Goal: Transaction & Acquisition: Purchase product/service

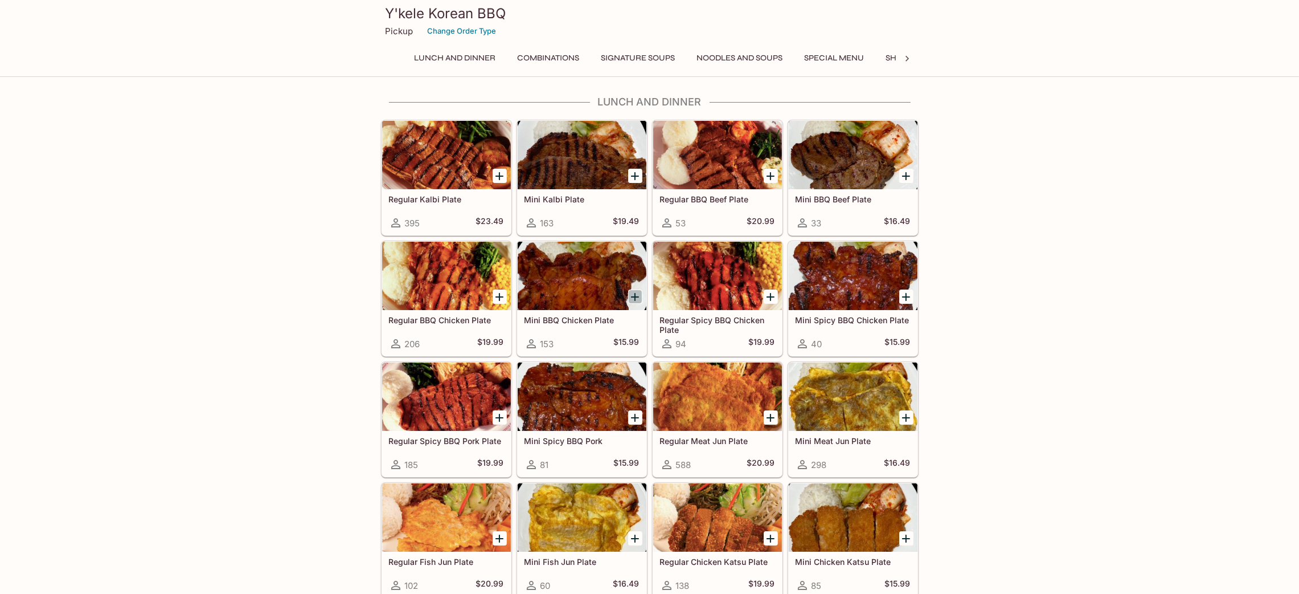
click at [634, 298] on icon "Add Mini BBQ Chicken Plate" at bounding box center [635, 297] width 14 height 14
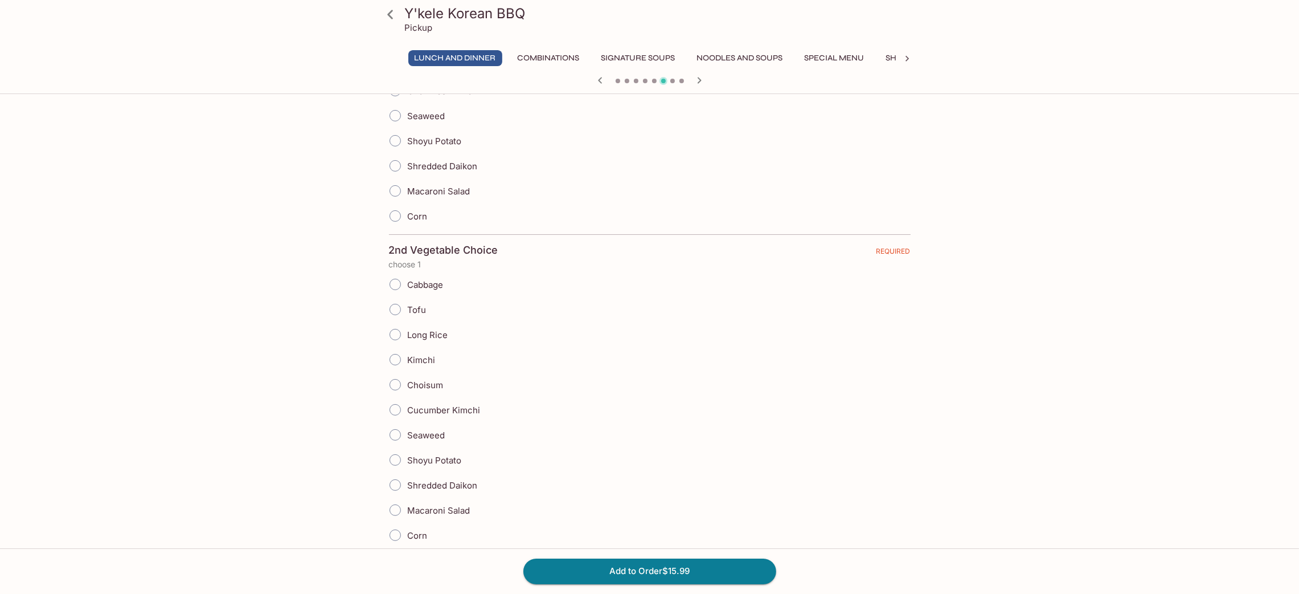
scroll to position [85, 0]
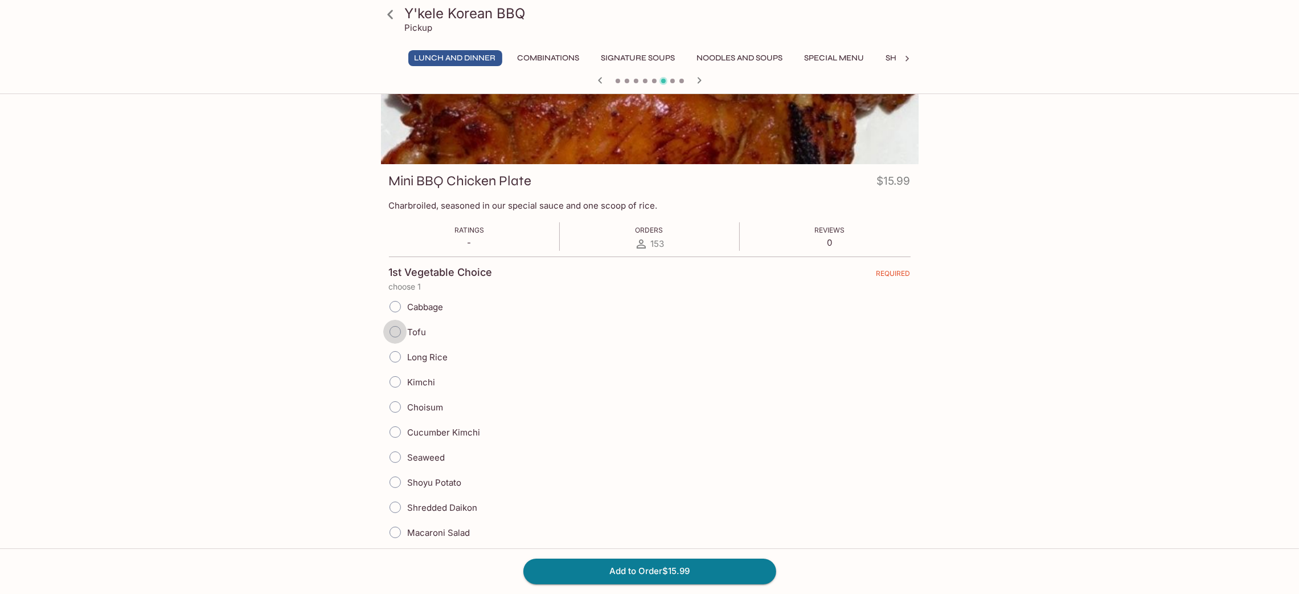
click at [394, 331] on input "Tofu" at bounding box center [395, 332] width 24 height 24
radio input "true"
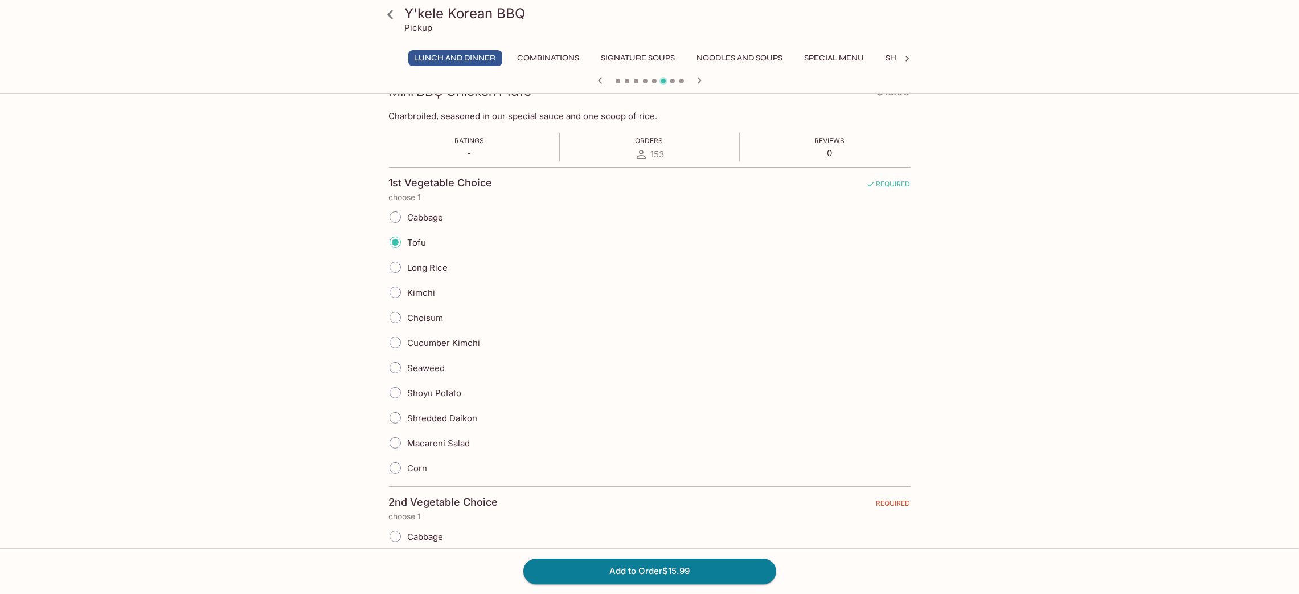
scroll to position [342, 0]
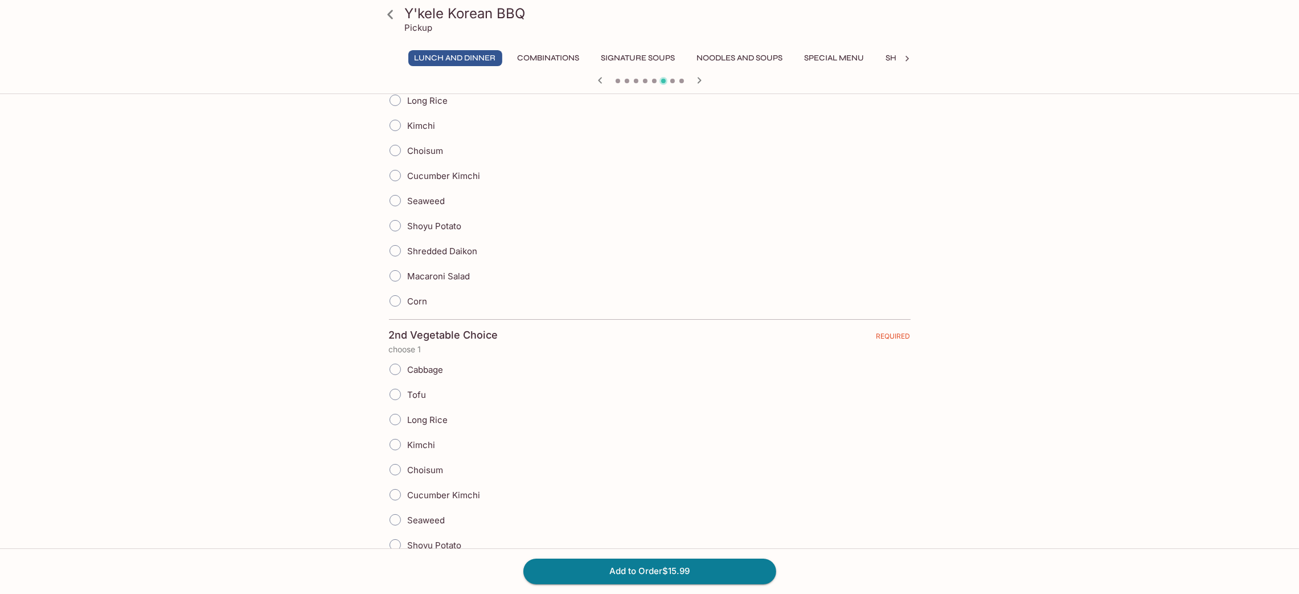
click at [400, 476] on input "Choisum" at bounding box center [395, 469] width 24 height 24
radio input "true"
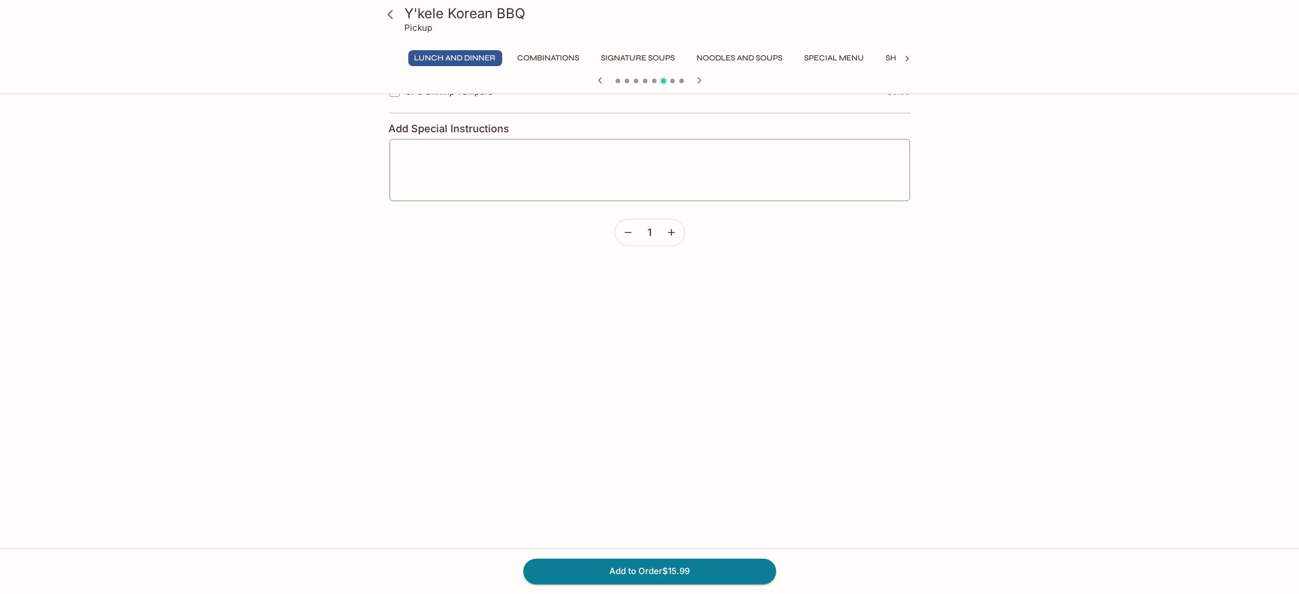
scroll to position [1282, 0]
click at [634, 572] on button "Add to Order $15.99" at bounding box center [649, 570] width 253 height 25
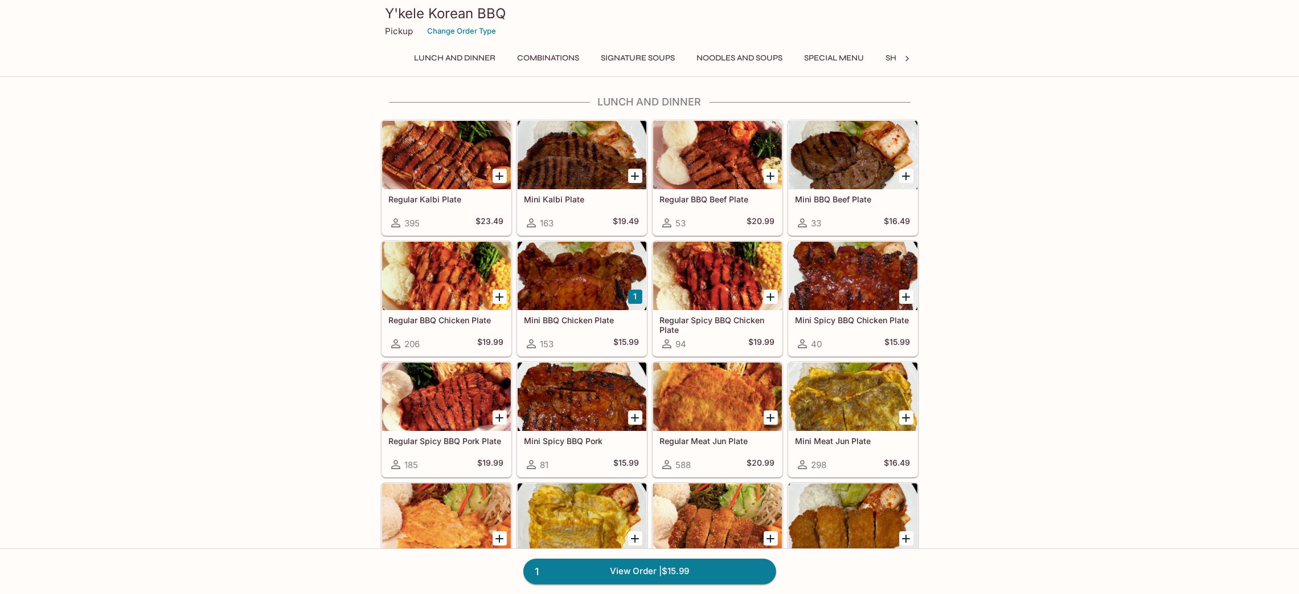
click at [626, 572] on link "1 View Order | $15.99" at bounding box center [649, 570] width 253 height 25
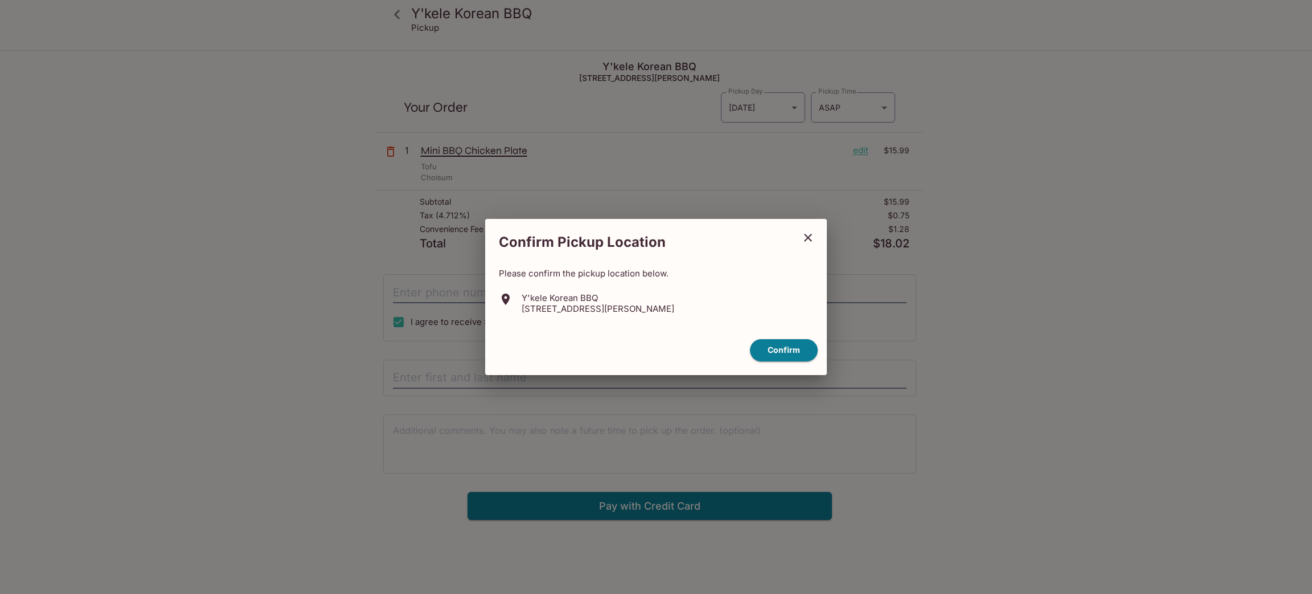
click at [794, 349] on button "Confirm" at bounding box center [784, 350] width 68 height 22
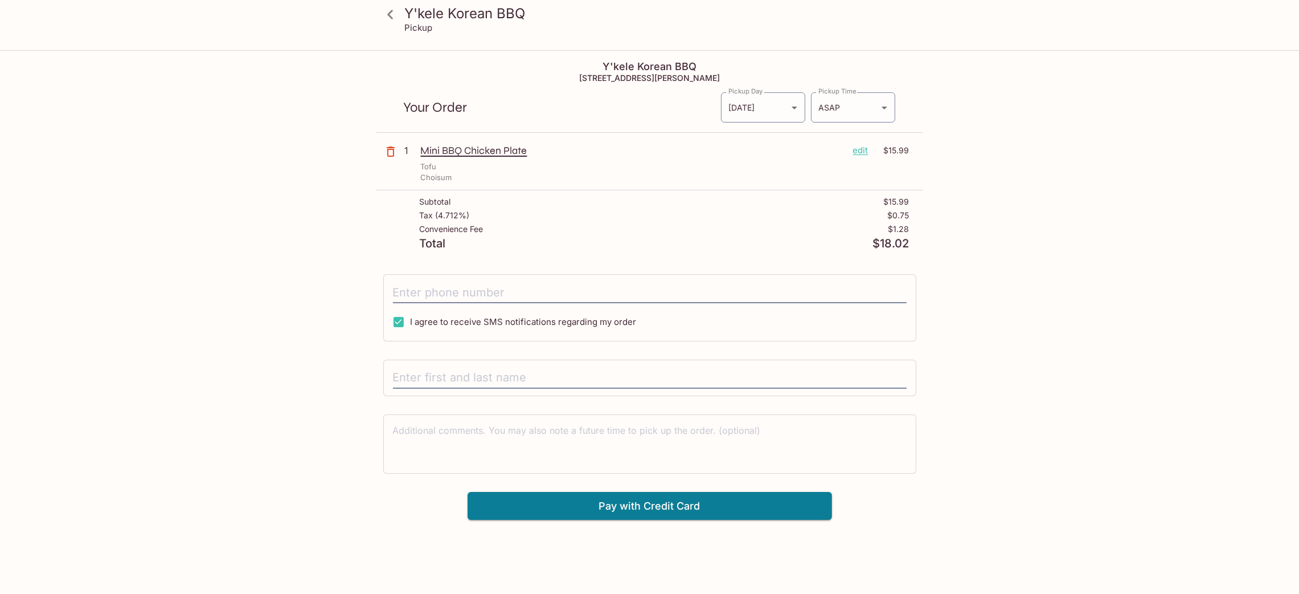
click at [392, 14] on icon at bounding box center [390, 15] width 20 height 20
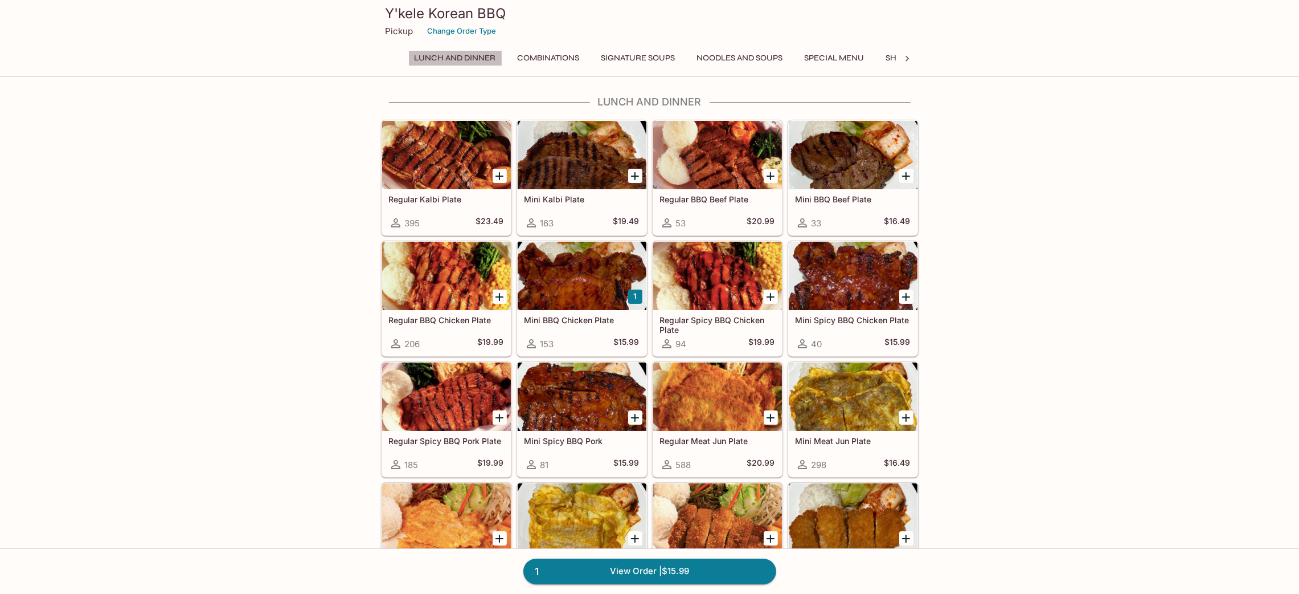
click at [449, 63] on button "Lunch and Dinner" at bounding box center [455, 58] width 94 height 16
click at [463, 284] on div at bounding box center [446, 276] width 129 height 68
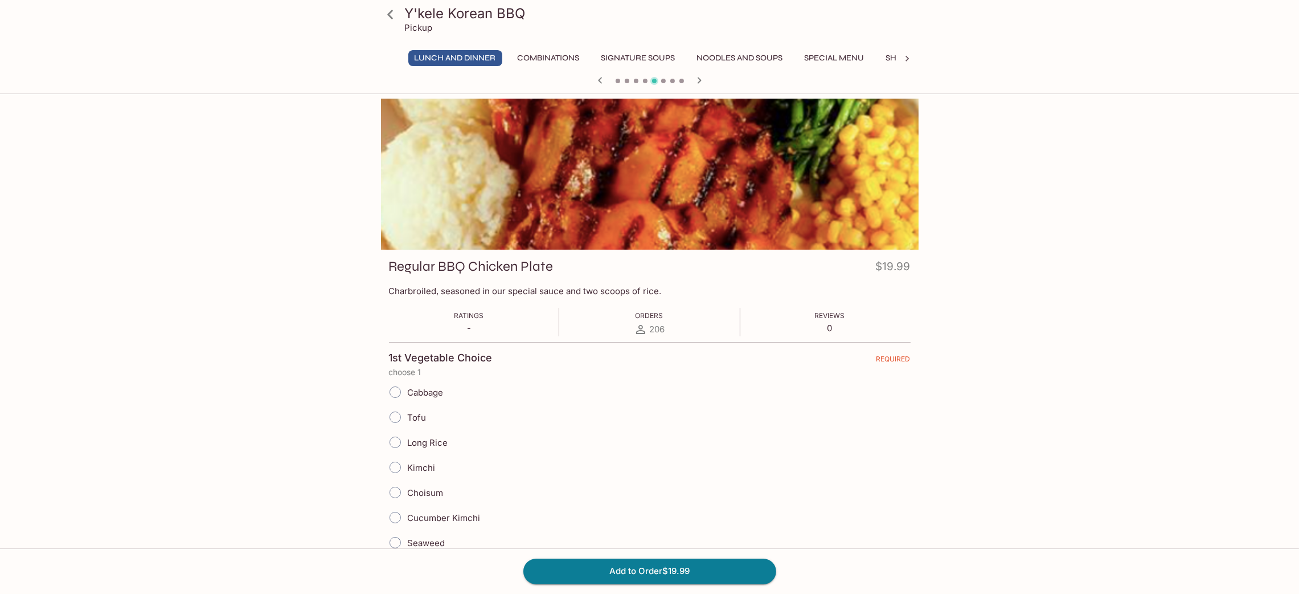
scroll to position [171, 0]
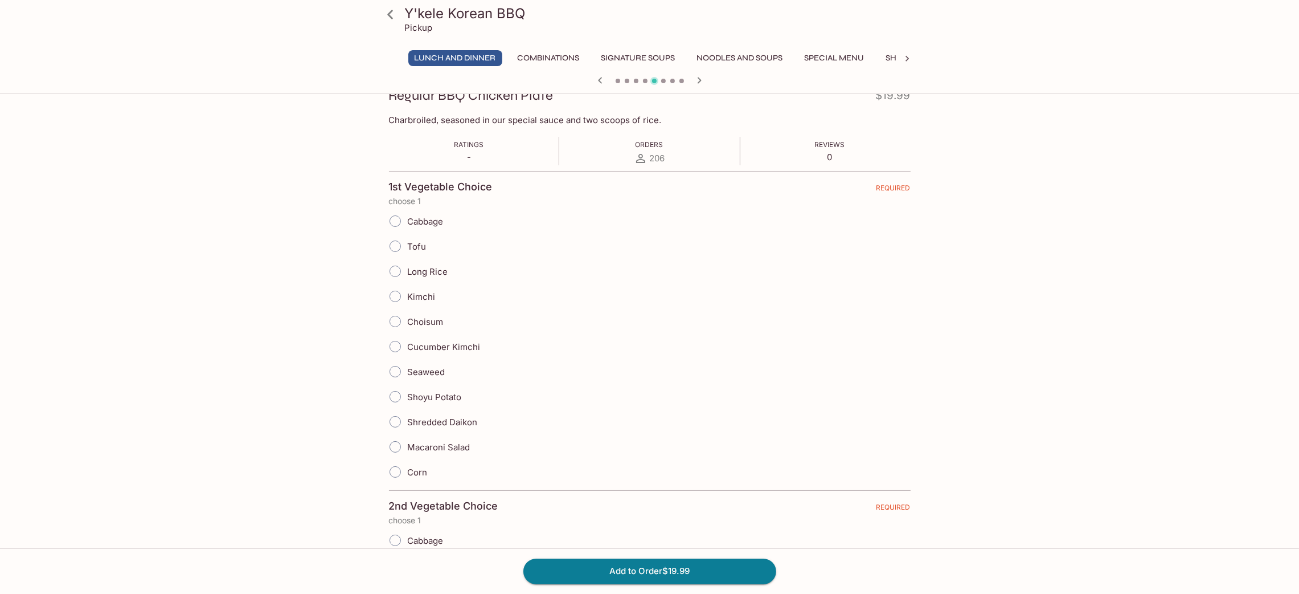
click at [394, 244] on input "Tofu" at bounding box center [395, 246] width 24 height 24
radio input "true"
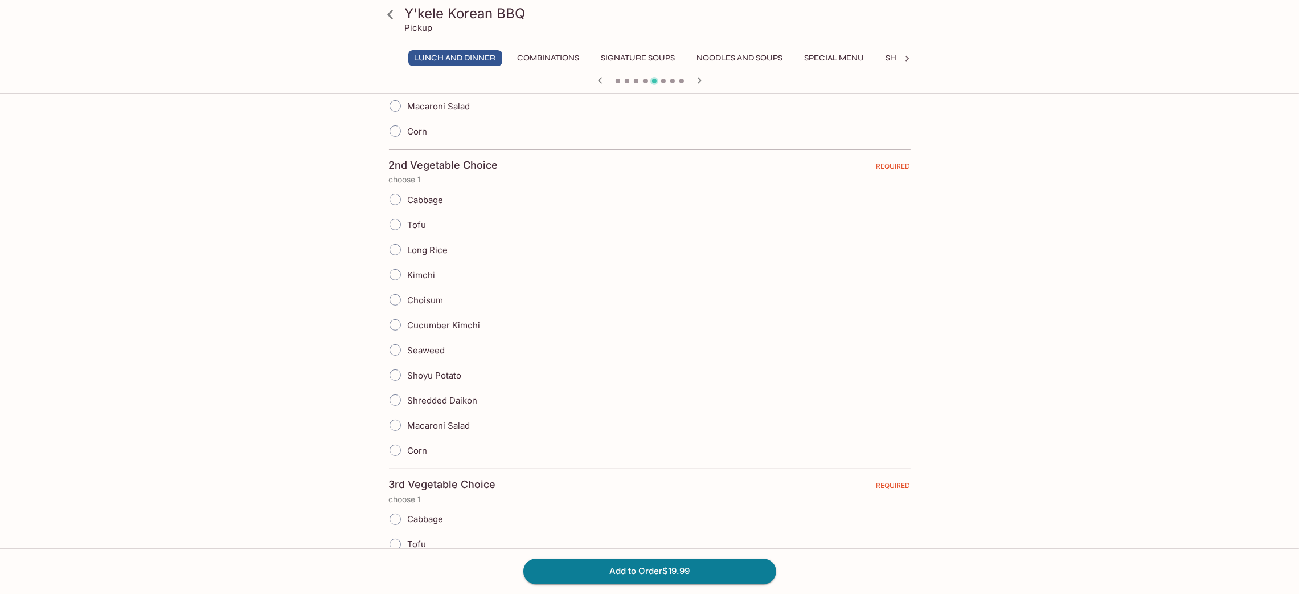
scroll to position [512, 0]
click at [391, 303] on input "Choisum" at bounding box center [395, 299] width 24 height 24
radio input "true"
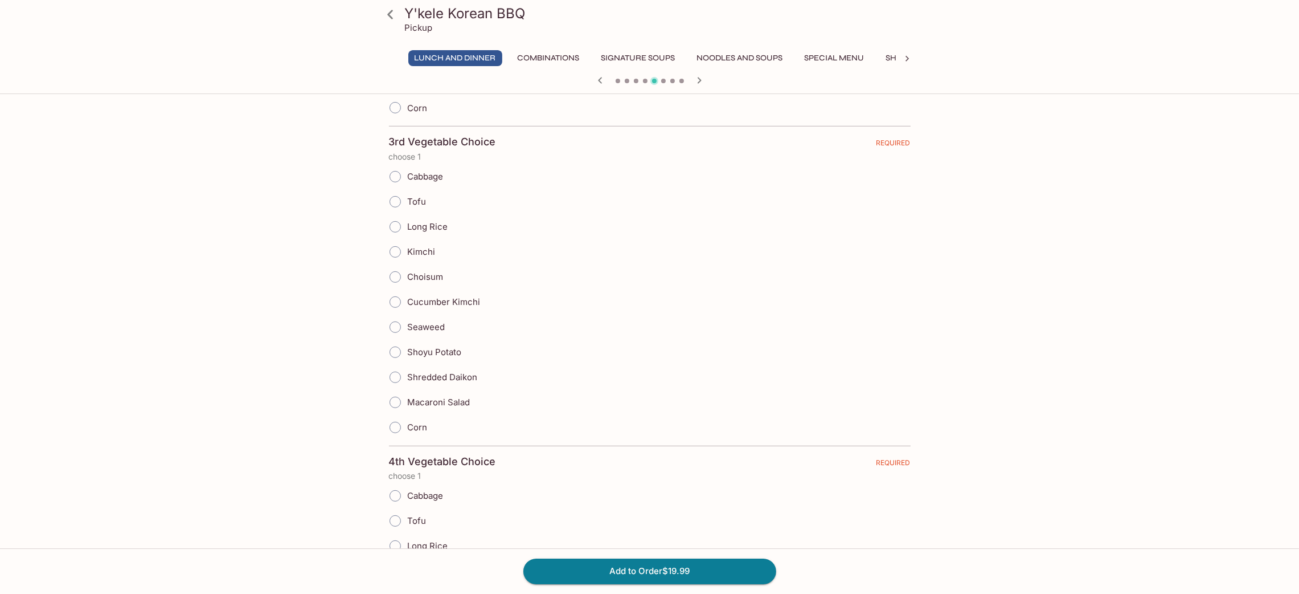
click at [396, 308] on input "Cucumber Kimchi" at bounding box center [395, 302] width 24 height 24
radio input "true"
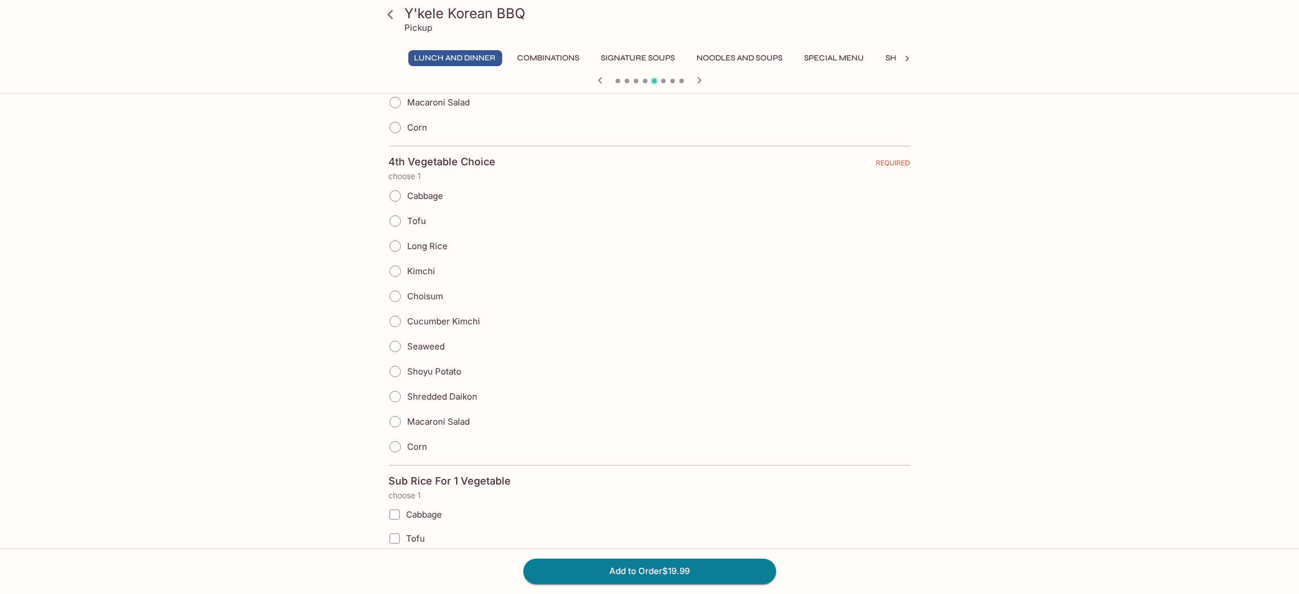
scroll to position [1196, 0]
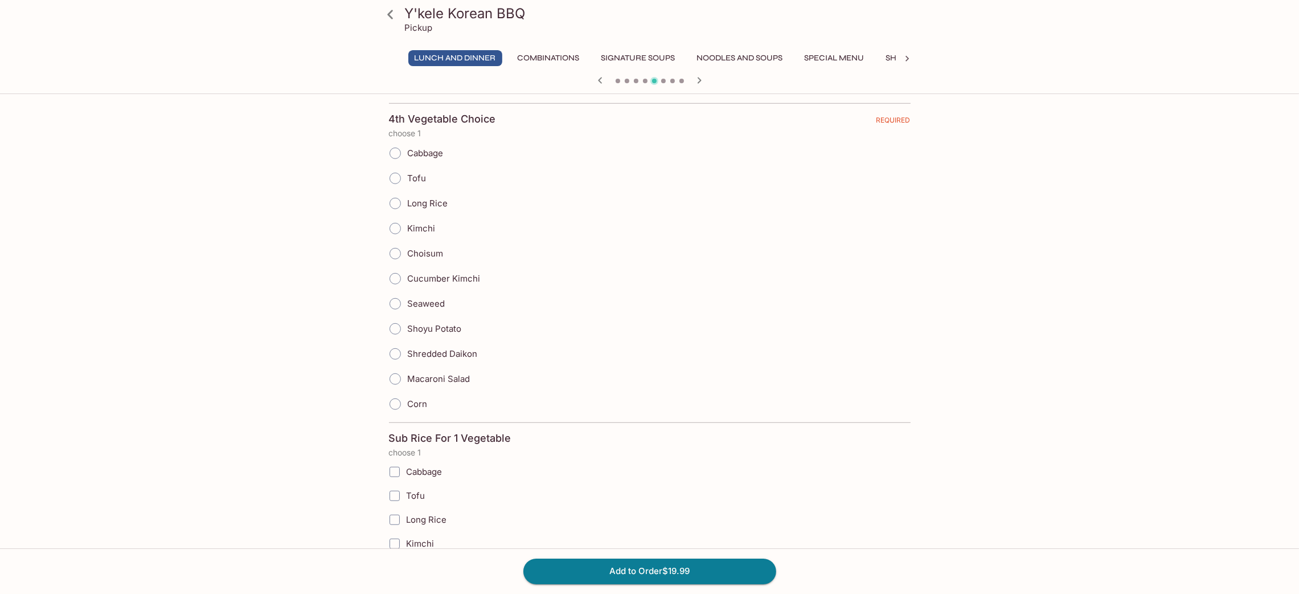
click at [394, 365] on input "Shredded Daikon" at bounding box center [395, 354] width 24 height 24
radio input "true"
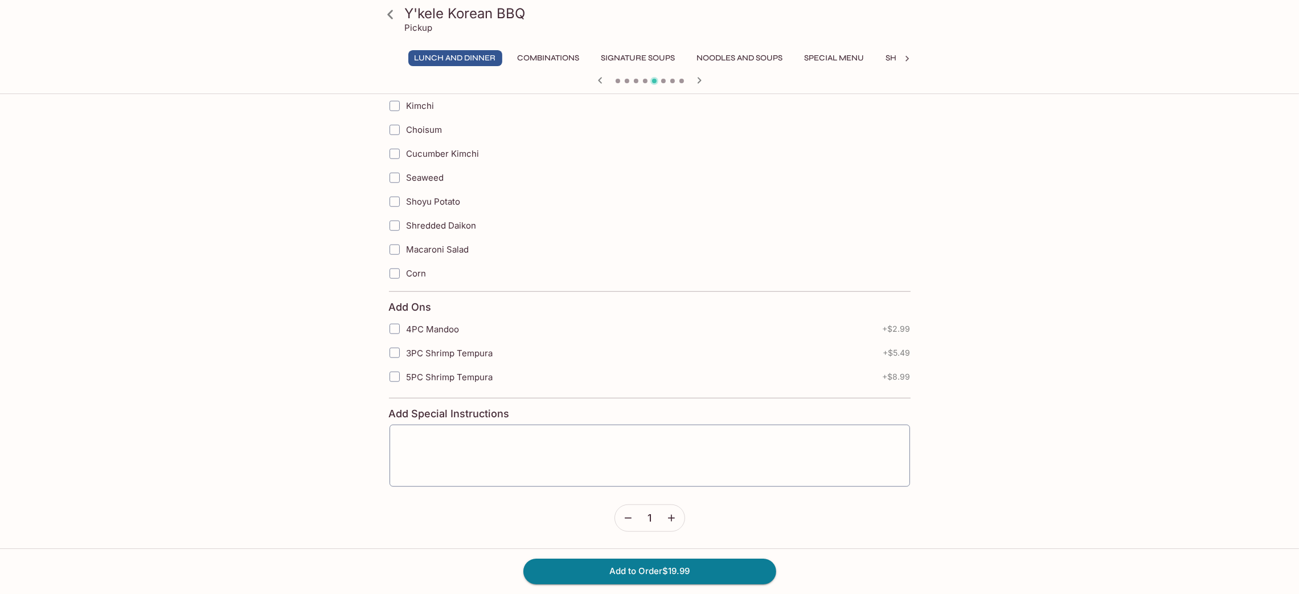
scroll to position [1646, 0]
click at [674, 574] on button "Add to Order $19.99" at bounding box center [649, 570] width 253 height 25
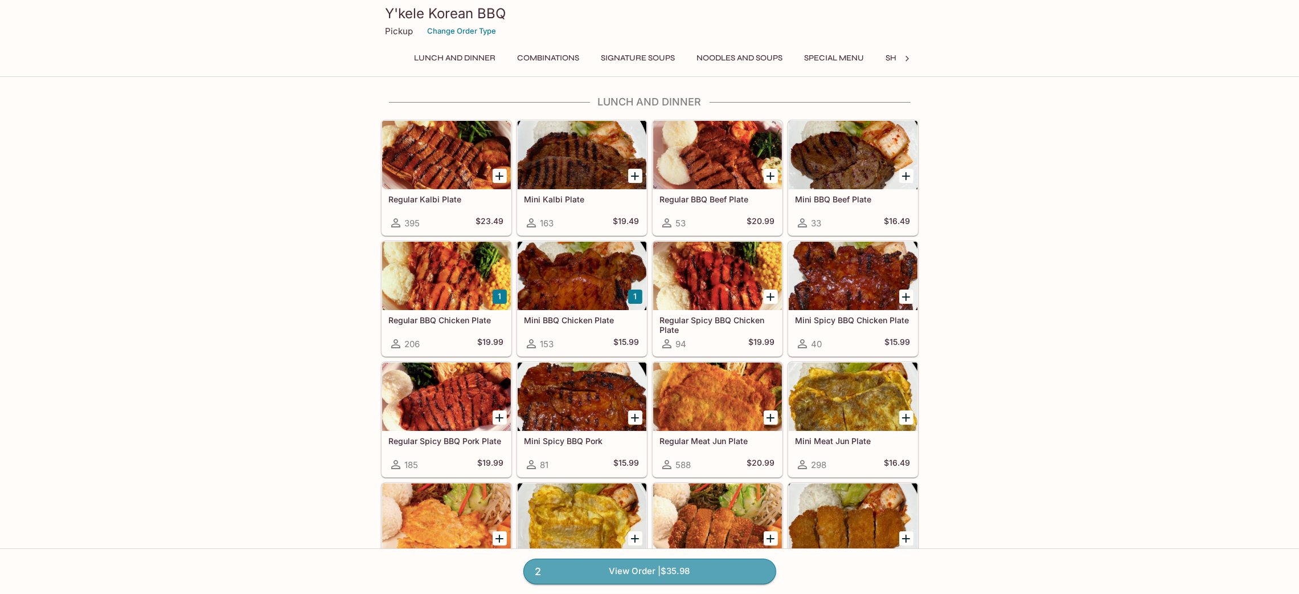
click at [653, 577] on link "2 View Order | $35.98" at bounding box center [649, 570] width 253 height 25
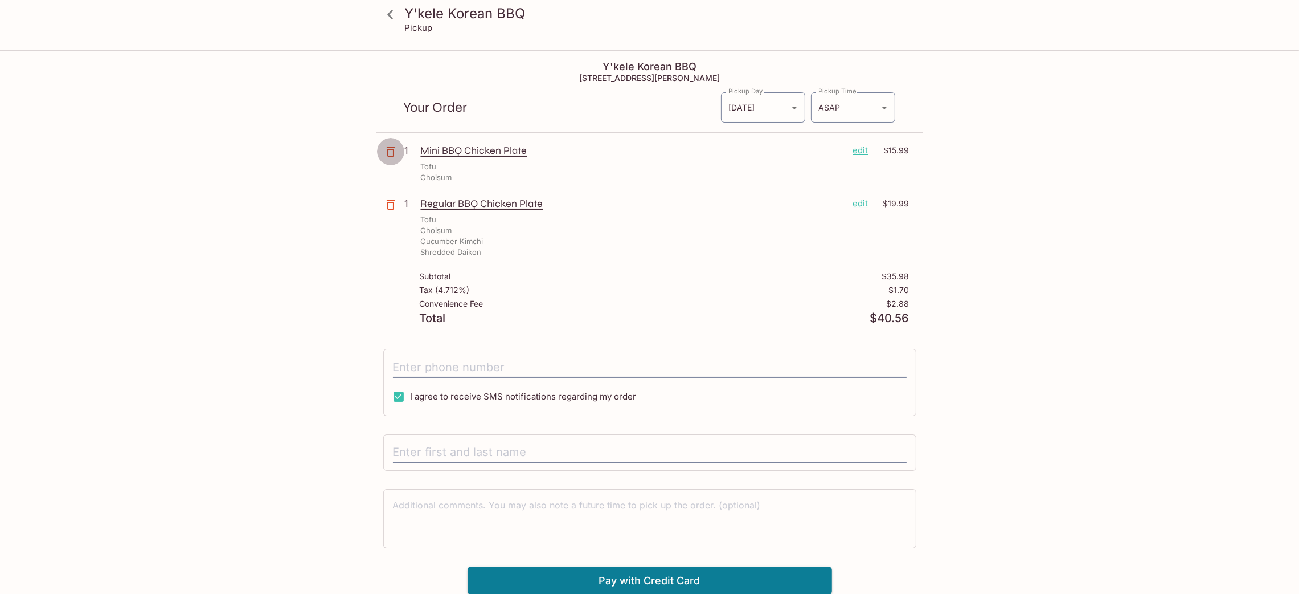
click at [384, 157] on icon "button" at bounding box center [391, 152] width 14 height 14
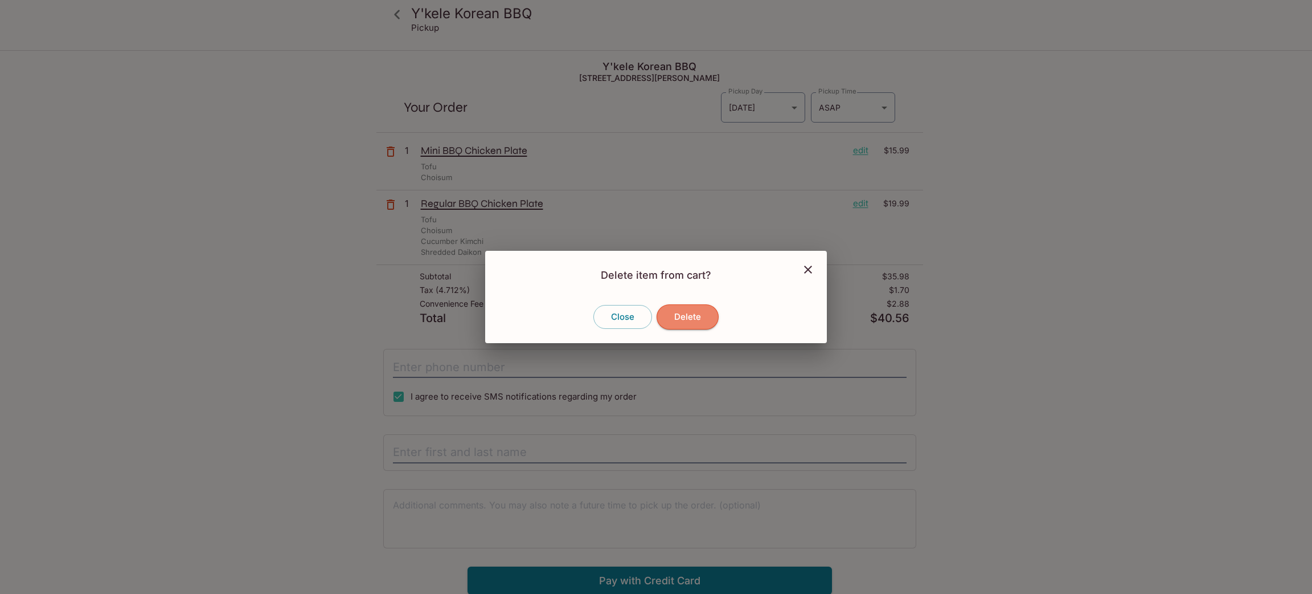
click at [699, 313] on button "Delete" at bounding box center [688, 316] width 62 height 25
